Goal: Find specific page/section: Find specific page/section

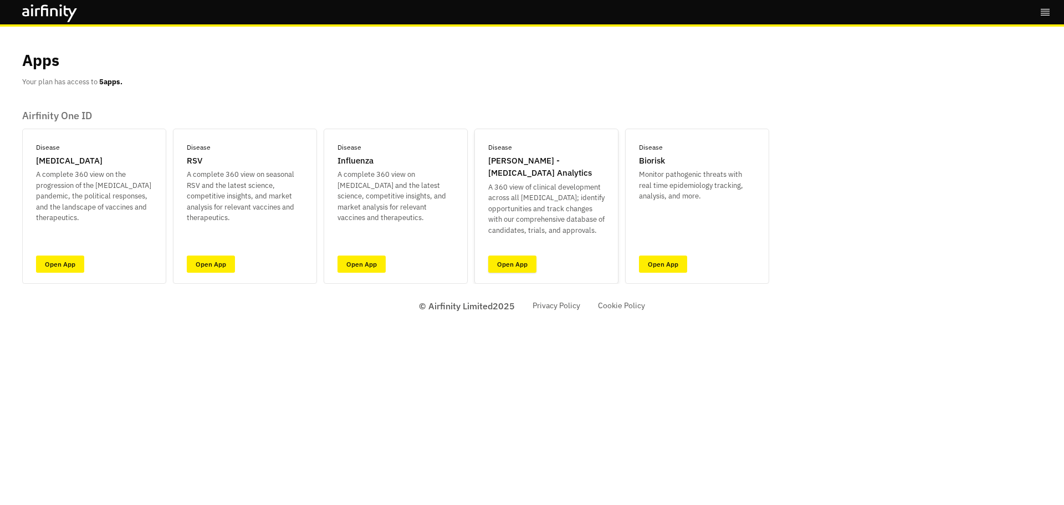
click at [522, 268] on link "Open App" at bounding box center [512, 264] width 48 height 17
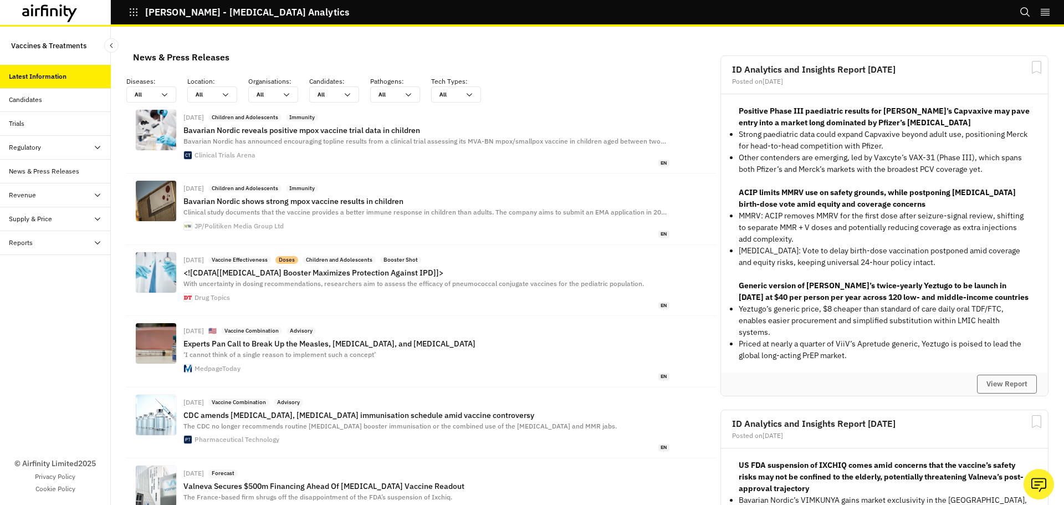
click at [61, 103] on div "Candidates" at bounding box center [60, 100] width 102 height 10
